Goal: Task Accomplishment & Management: Use online tool/utility

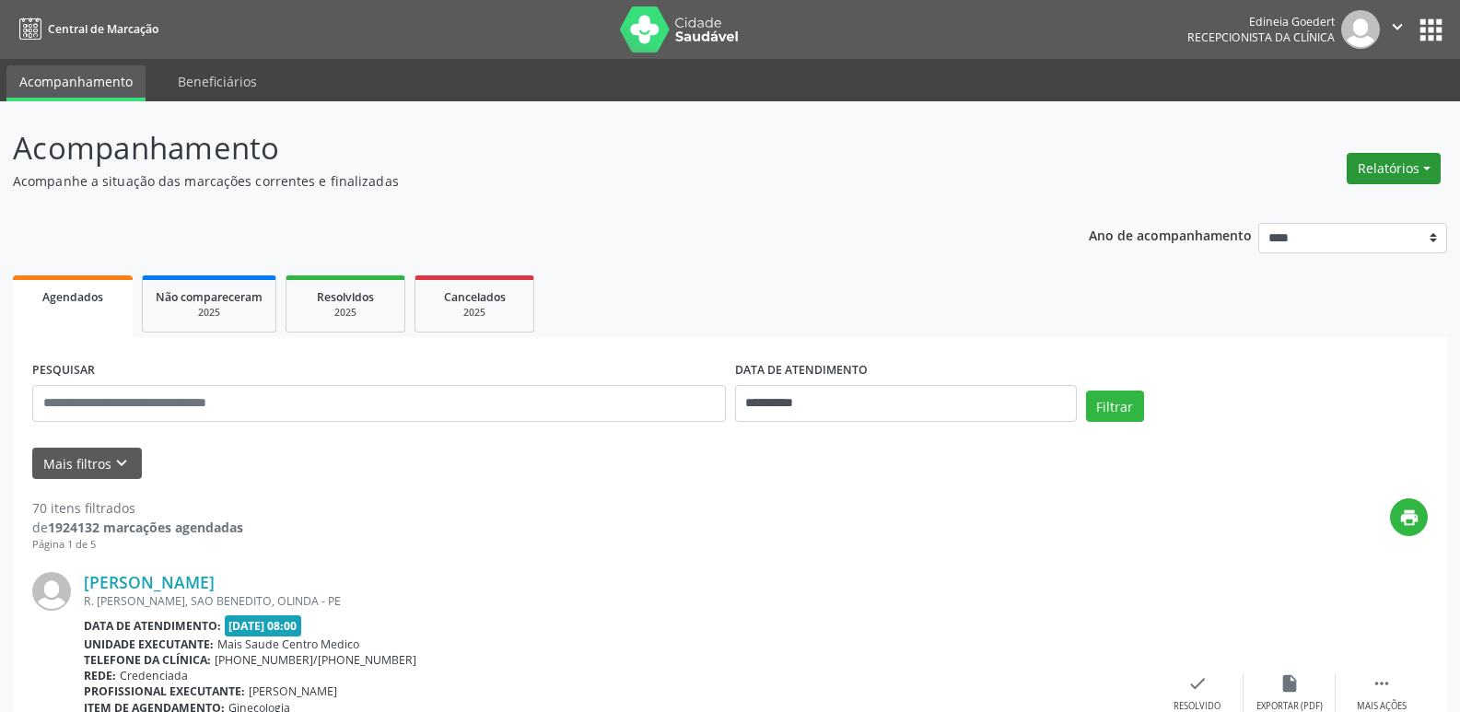
click at [1391, 174] on button "Relatórios" at bounding box center [1394, 168] width 94 height 31
click at [1356, 203] on link "Agendamentos" at bounding box center [1343, 208] width 198 height 26
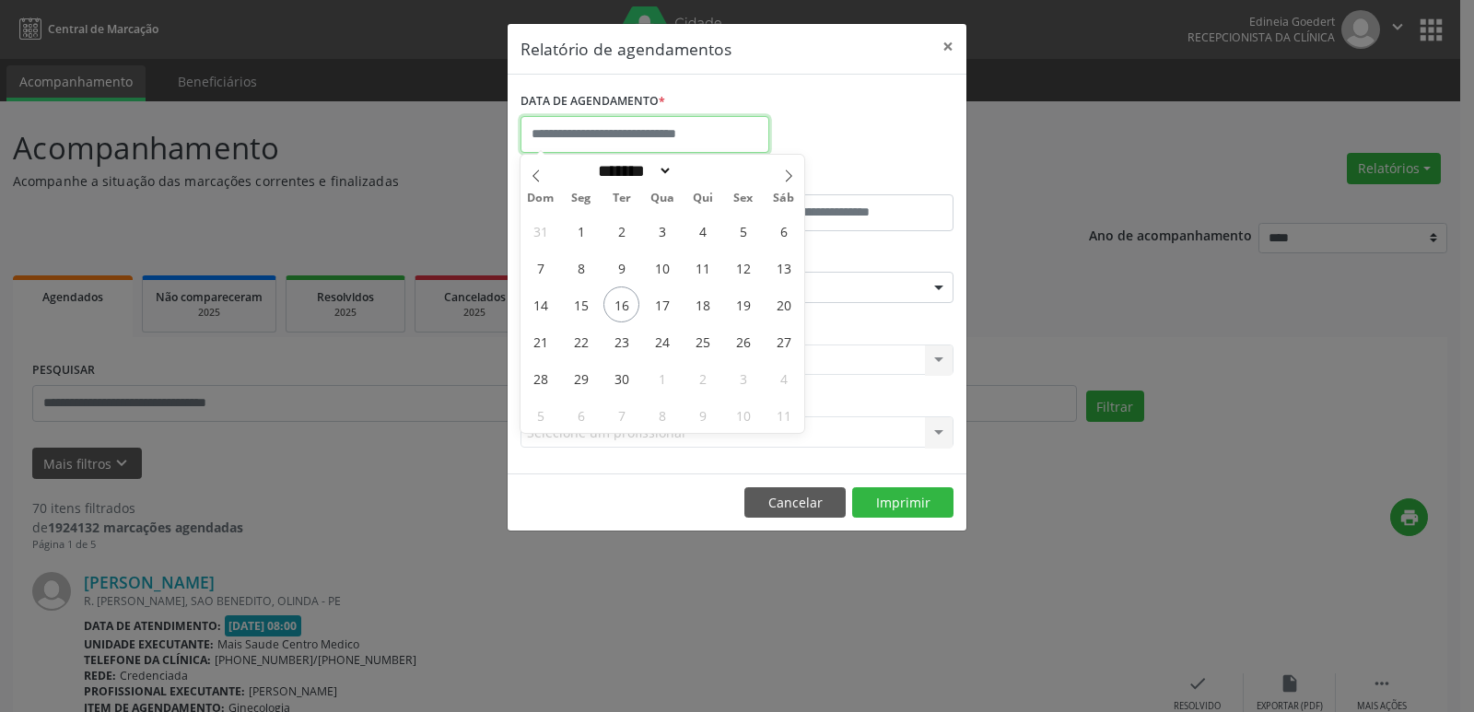
click at [683, 131] on input "text" at bounding box center [645, 134] width 249 height 37
click at [667, 309] on span "17" at bounding box center [662, 305] width 36 height 36
type input "**********"
click at [667, 309] on span "17" at bounding box center [662, 305] width 36 height 36
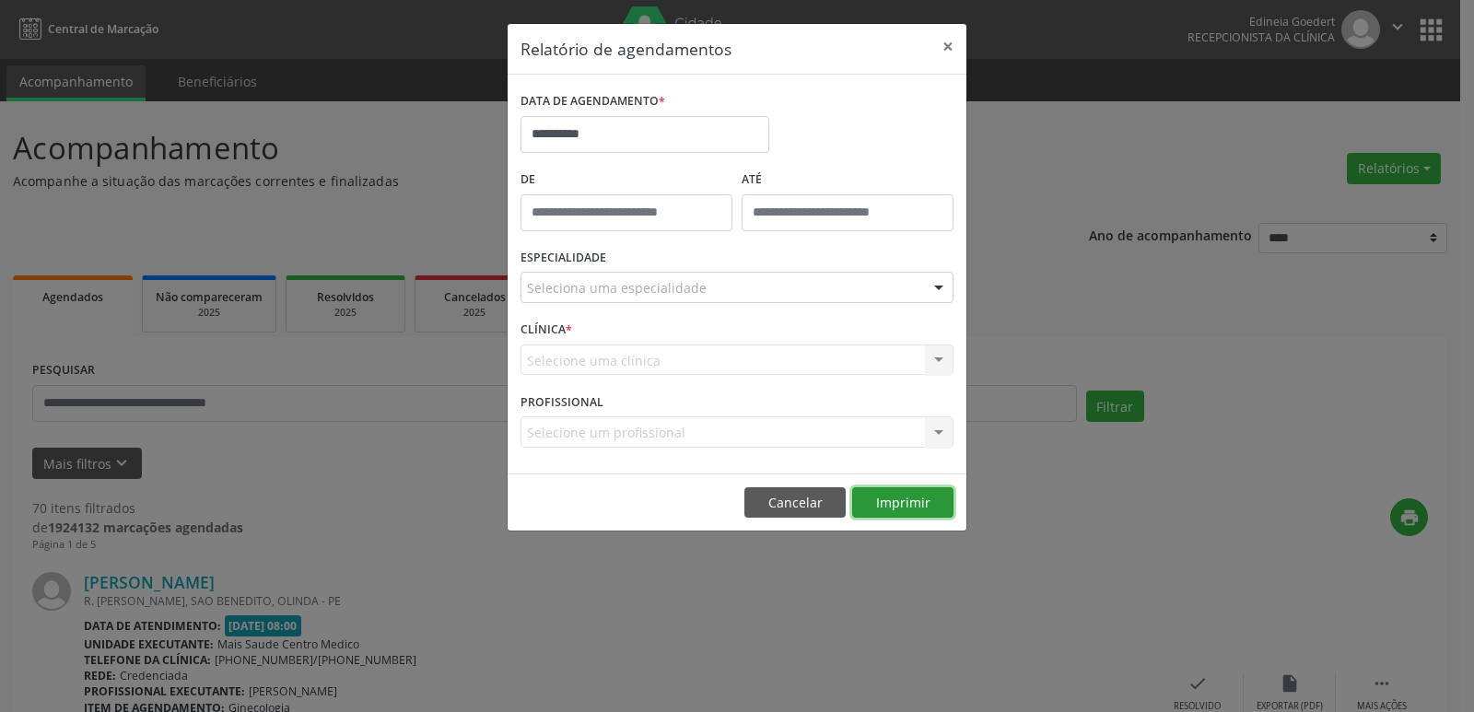
drag, startPoint x: 927, startPoint y: 499, endPoint x: 931, endPoint y: 488, distance: 12.0
click at [926, 498] on button "Imprimir" at bounding box center [902, 502] width 101 height 31
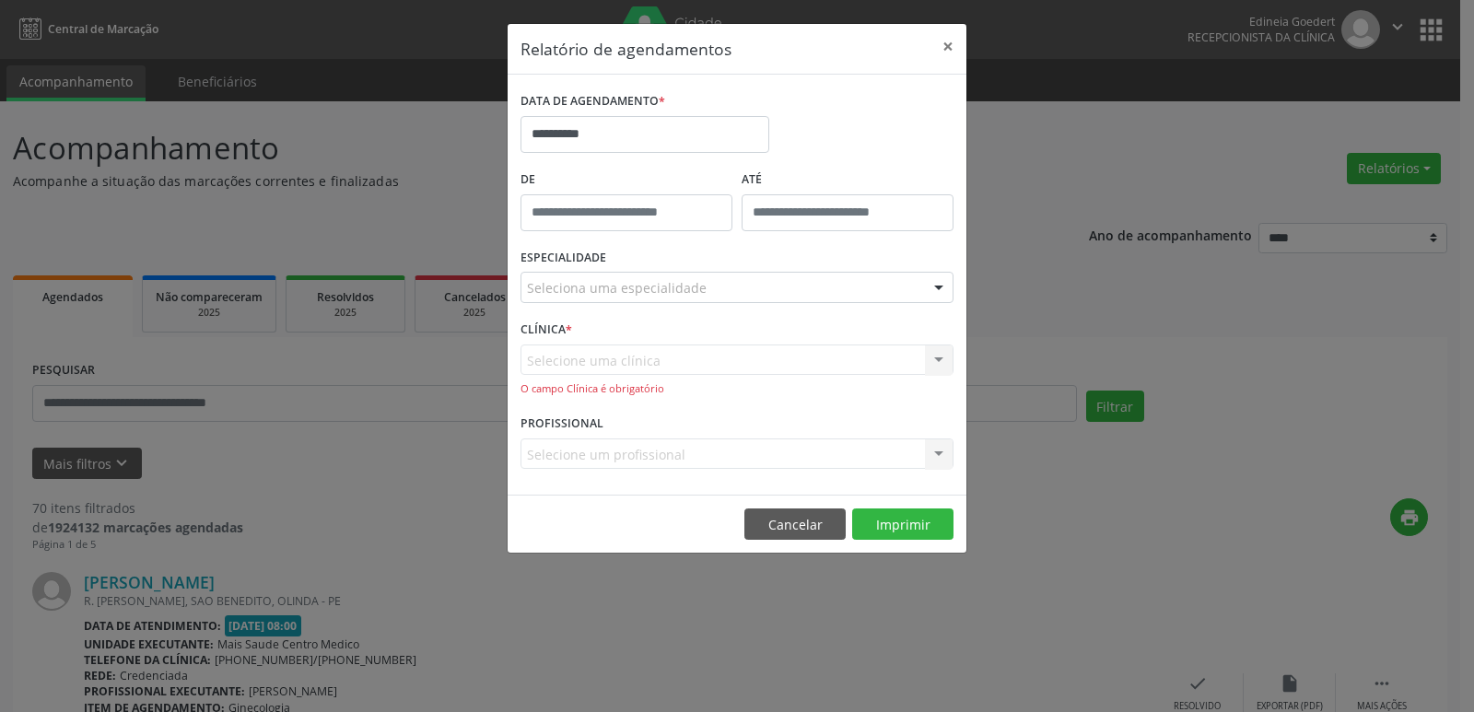
click at [645, 339] on div "CLÍNICA * Selecione uma clínica Nenhum resultado encontrado para: " " Não há ne…" at bounding box center [737, 363] width 442 height 94
drag, startPoint x: 646, startPoint y: 284, endPoint x: 642, endPoint y: 294, distance: 10.8
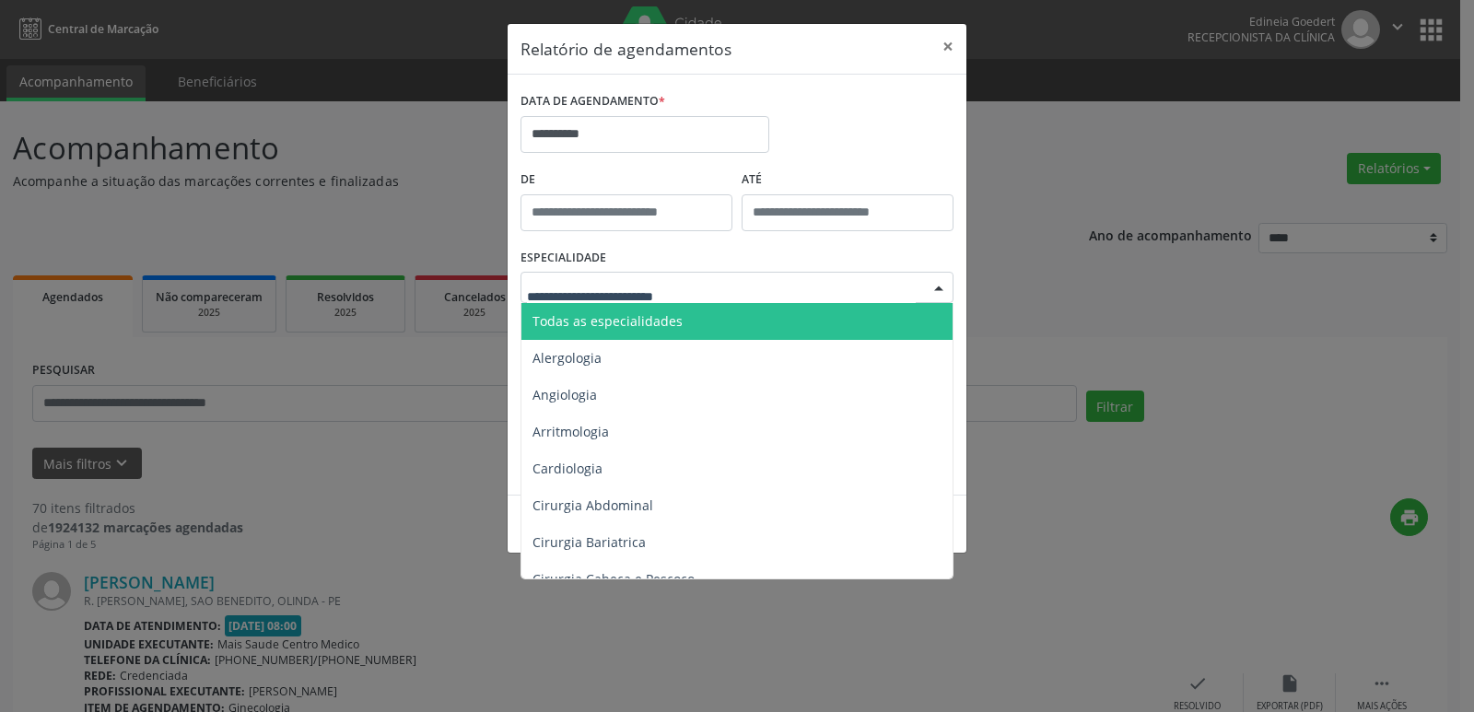
click at [633, 327] on span "Todas as especialidades" at bounding box center [607, 321] width 150 height 18
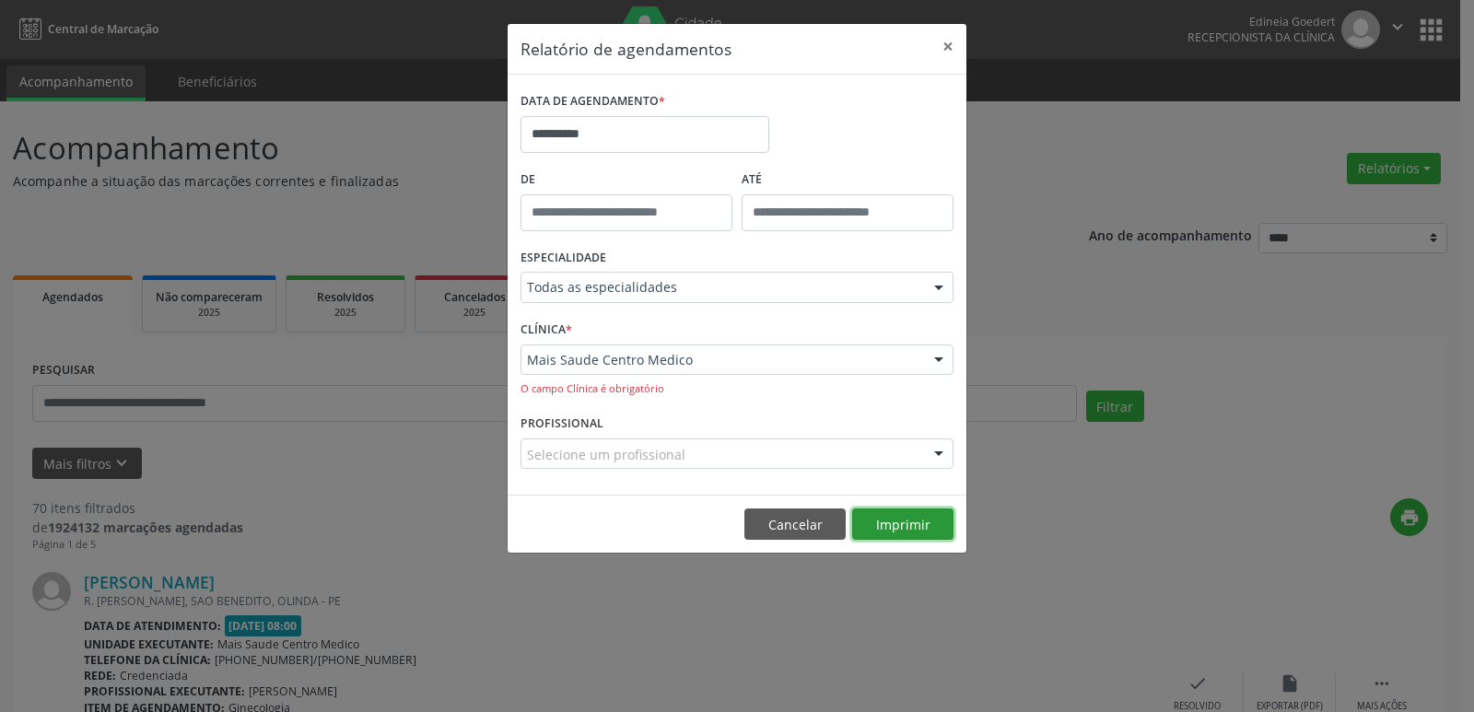
click at [913, 528] on button "Imprimir" at bounding box center [902, 524] width 101 height 31
